Goal: Browse casually

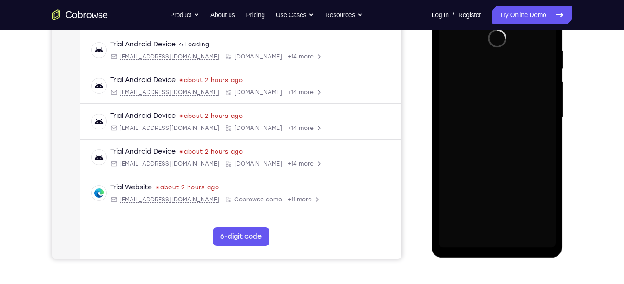
scroll to position [173, 0]
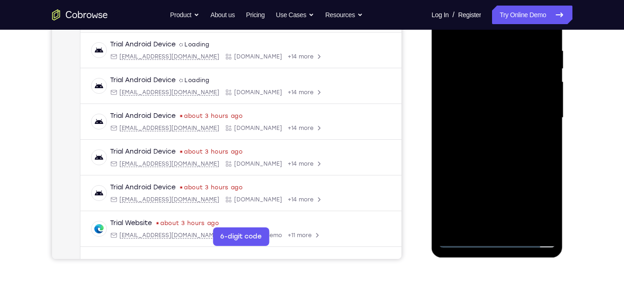
click at [495, 244] on div at bounding box center [497, 118] width 117 height 260
click at [535, 208] on div at bounding box center [497, 118] width 117 height 260
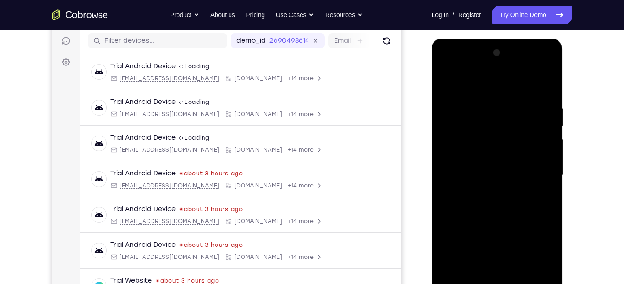
scroll to position [116, 0]
click at [485, 88] on div at bounding box center [497, 175] width 117 height 260
click at [458, 148] on div at bounding box center [497, 175] width 117 height 260
click at [494, 168] on div at bounding box center [497, 175] width 117 height 260
click at [474, 143] on div at bounding box center [497, 175] width 117 height 260
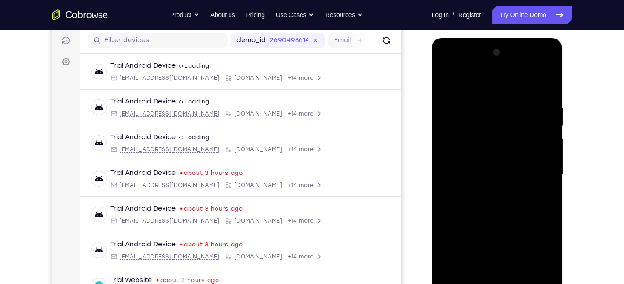
click at [471, 165] on div at bounding box center [497, 175] width 117 height 260
click at [464, 164] on div at bounding box center [497, 175] width 117 height 260
click at [505, 112] on div at bounding box center [497, 175] width 117 height 260
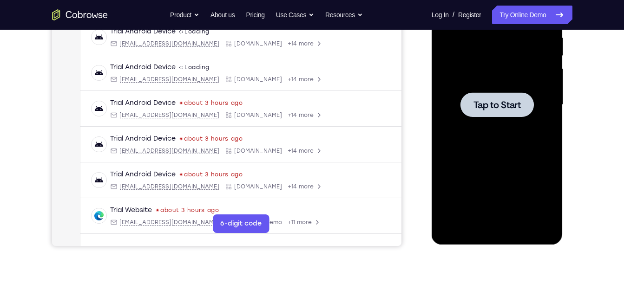
scroll to position [185, 0]
